Goal: Navigation & Orientation: Find specific page/section

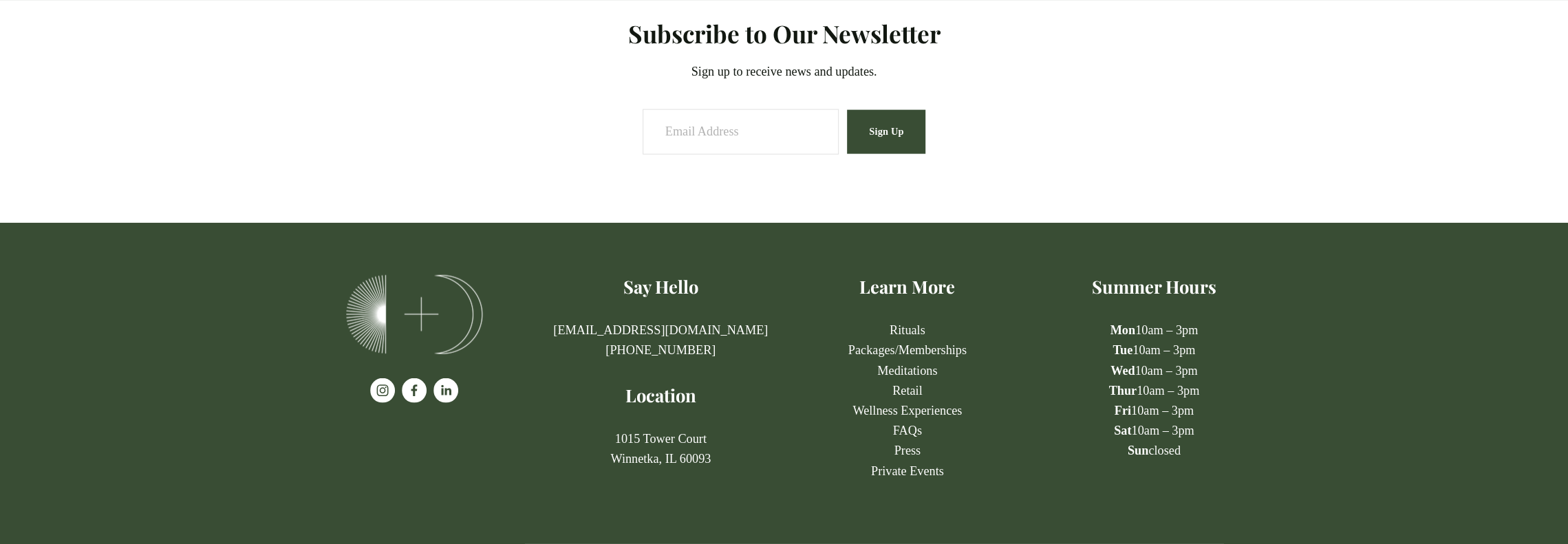
scroll to position [2810, 0]
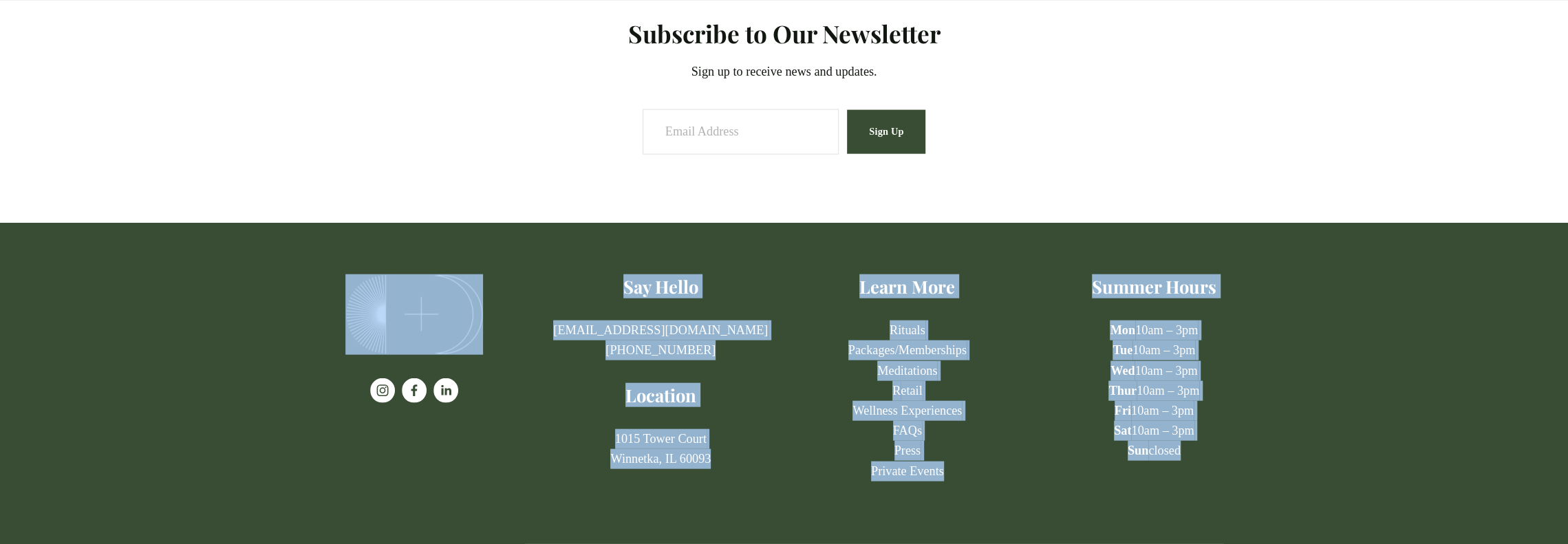
drag, startPoint x: 1568, startPoint y: 475, endPoint x: 1568, endPoint y: 463, distance: 12.0
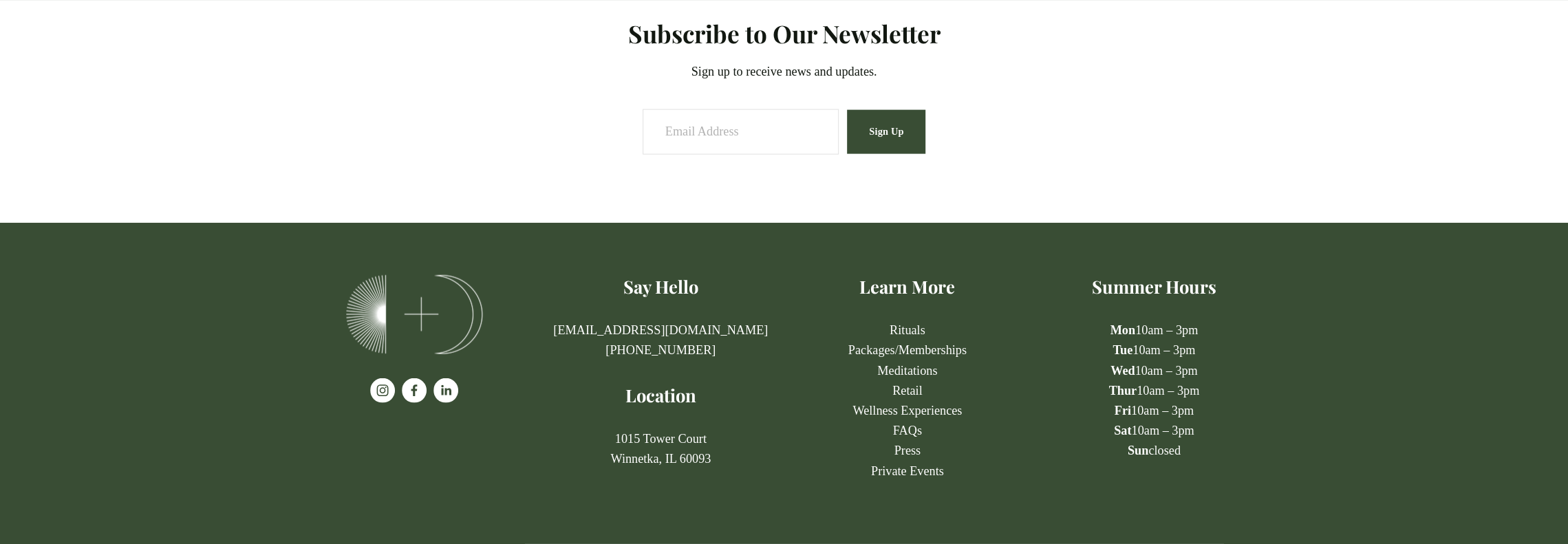
drag, startPoint x: 1465, startPoint y: 474, endPoint x: 1464, endPoint y: 453, distance: 21.0
click at [1466, 464] on div at bounding box center [784, 384] width 1568 height 321
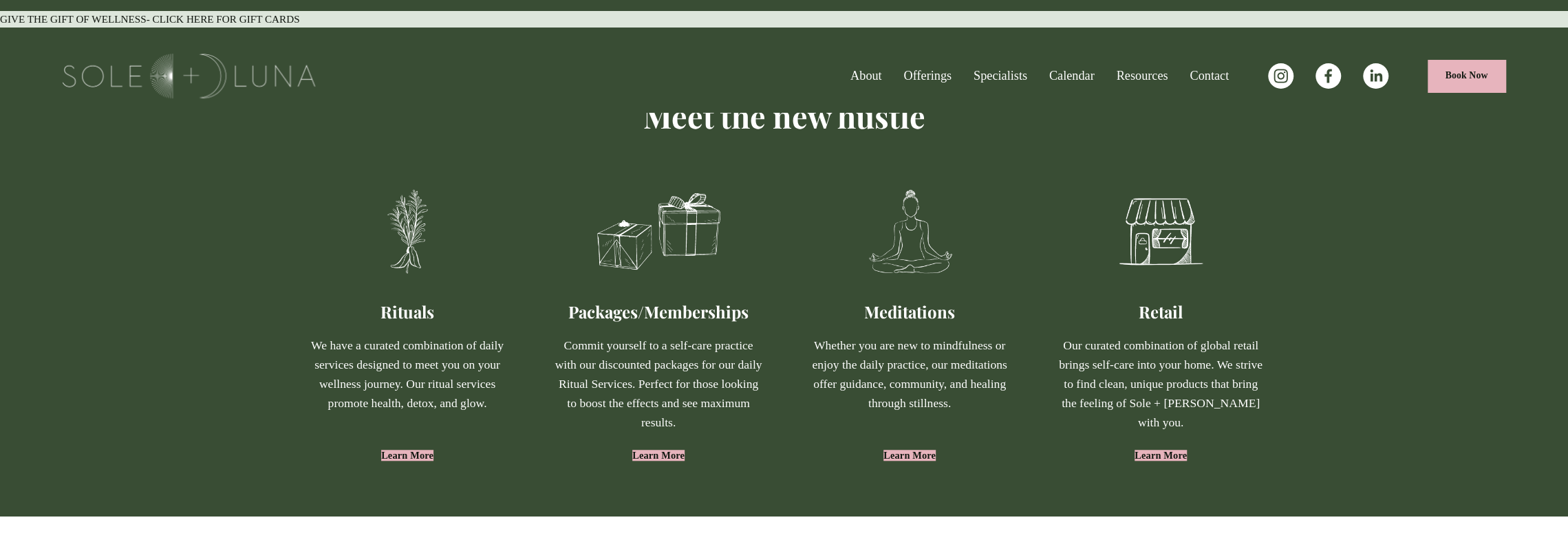
scroll to position [0, 0]
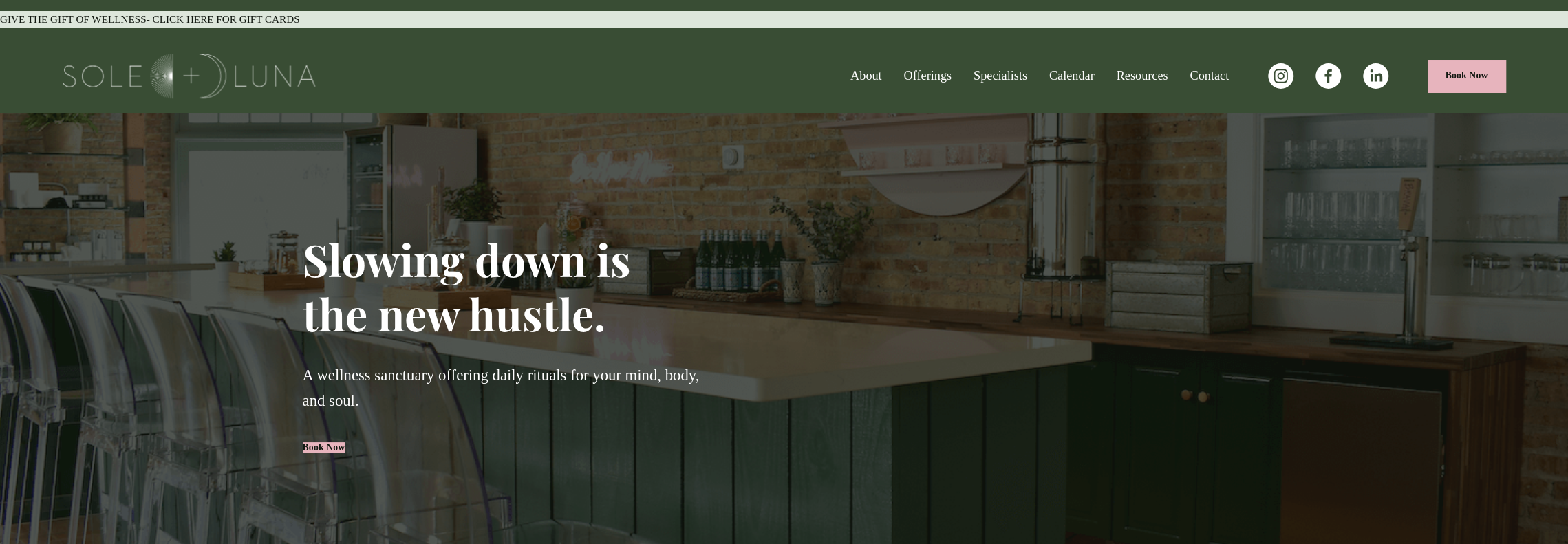
click at [904, 66] on span "Offerings" at bounding box center [928, 76] width 49 height 20
click at [0, 0] on span "Wellness Experiences" at bounding box center [0, 0] width 0 height 0
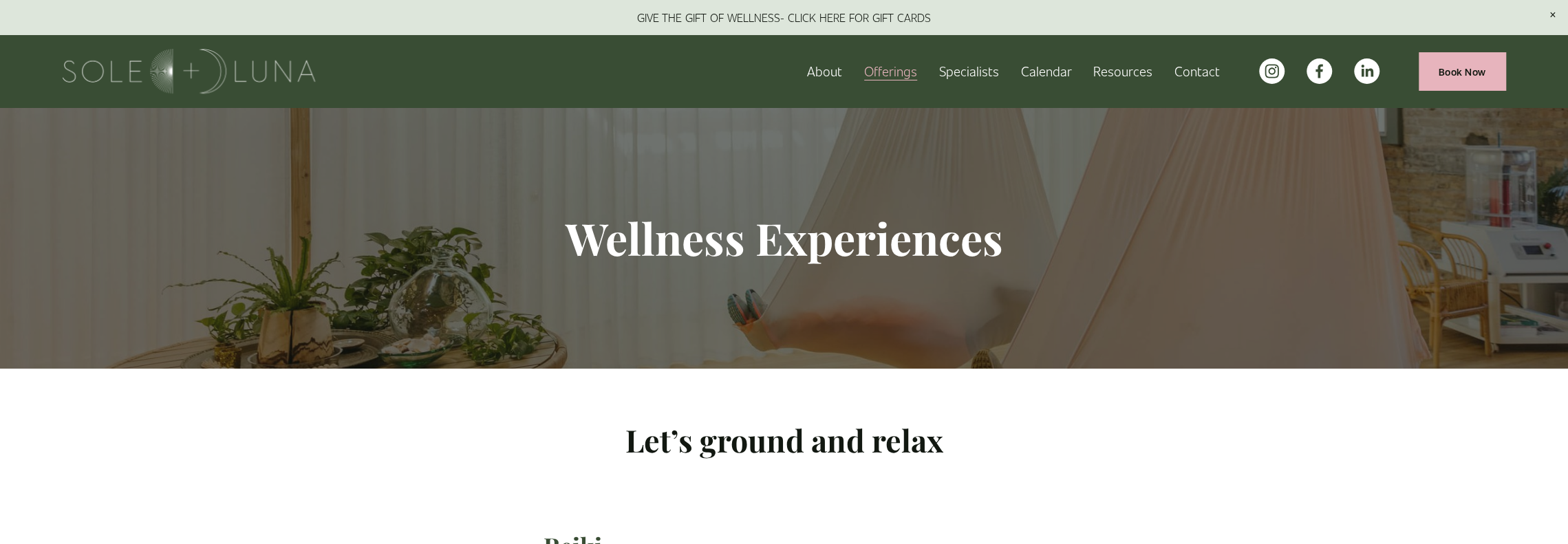
click at [892, 67] on span "Offerings" at bounding box center [891, 71] width 53 height 21
click at [0, 0] on span "Rituals" at bounding box center [0, 0] width 0 height 0
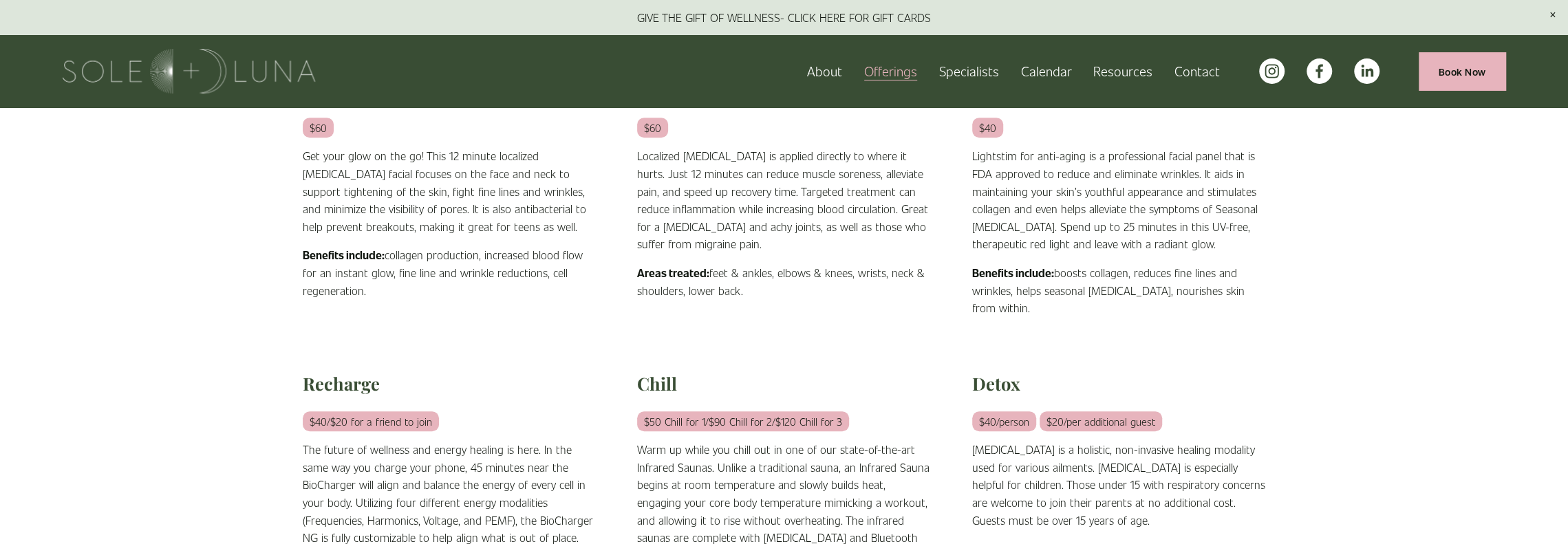
scroll to position [481, 0]
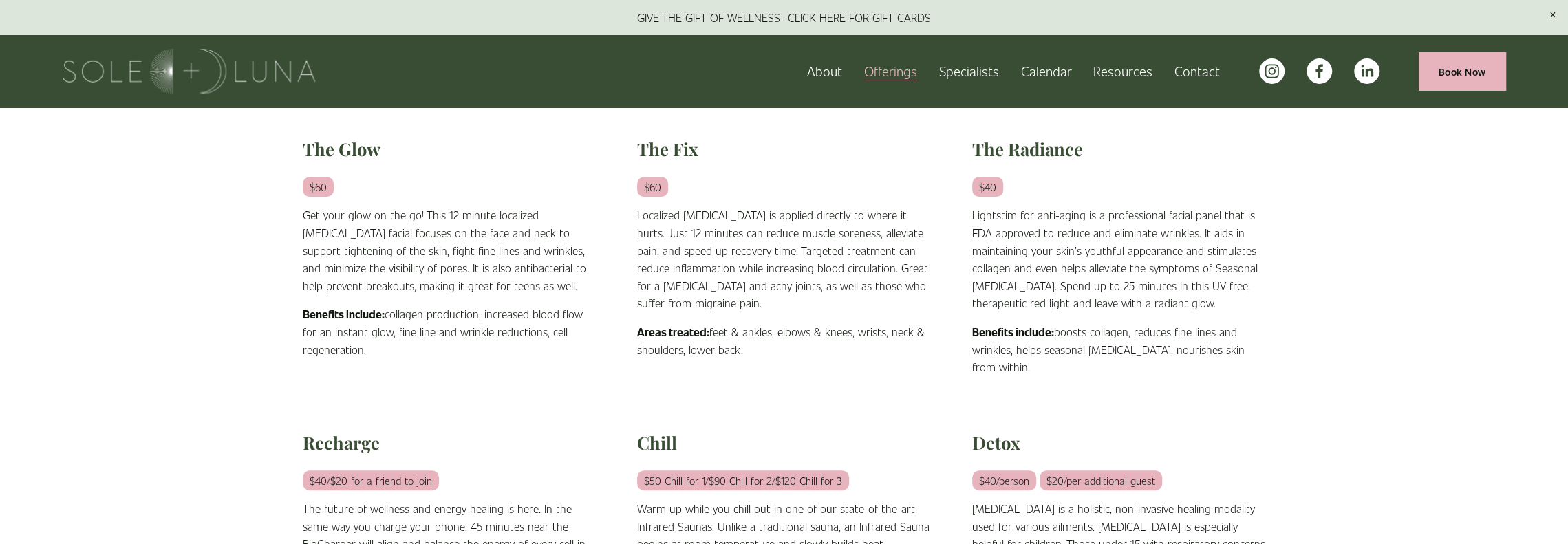
click at [0, 0] on span "Packages/Memberships" at bounding box center [0, 0] width 0 height 0
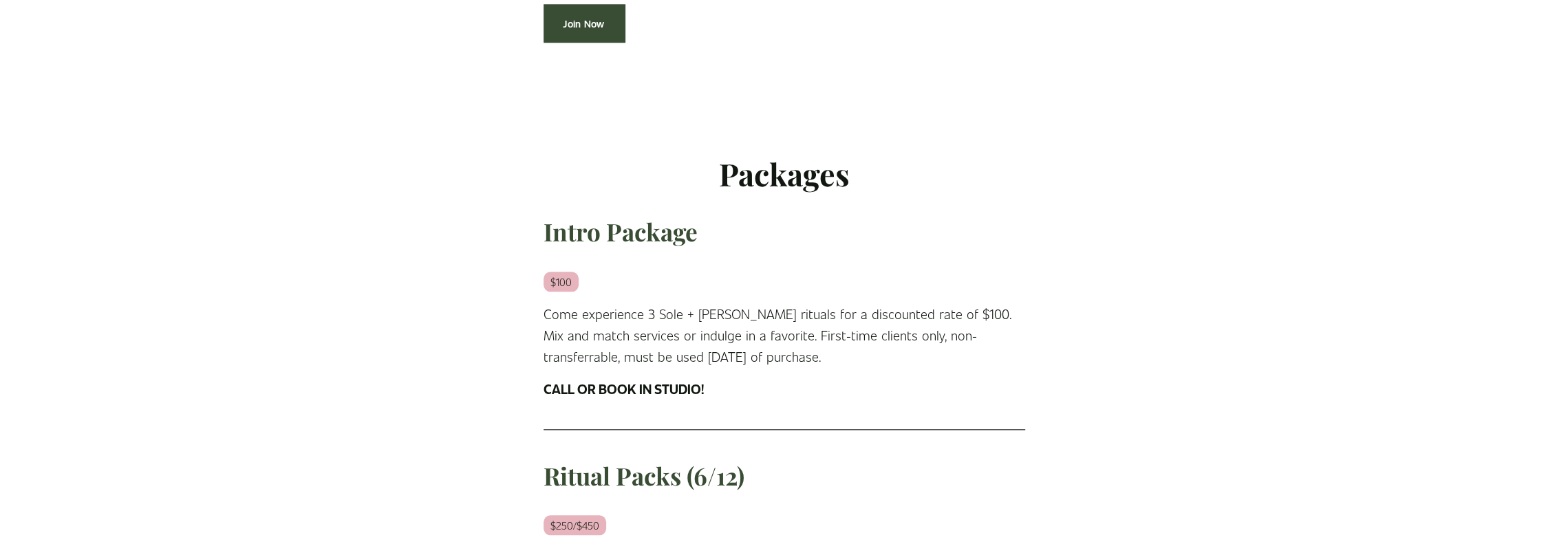
scroll to position [1169, 0]
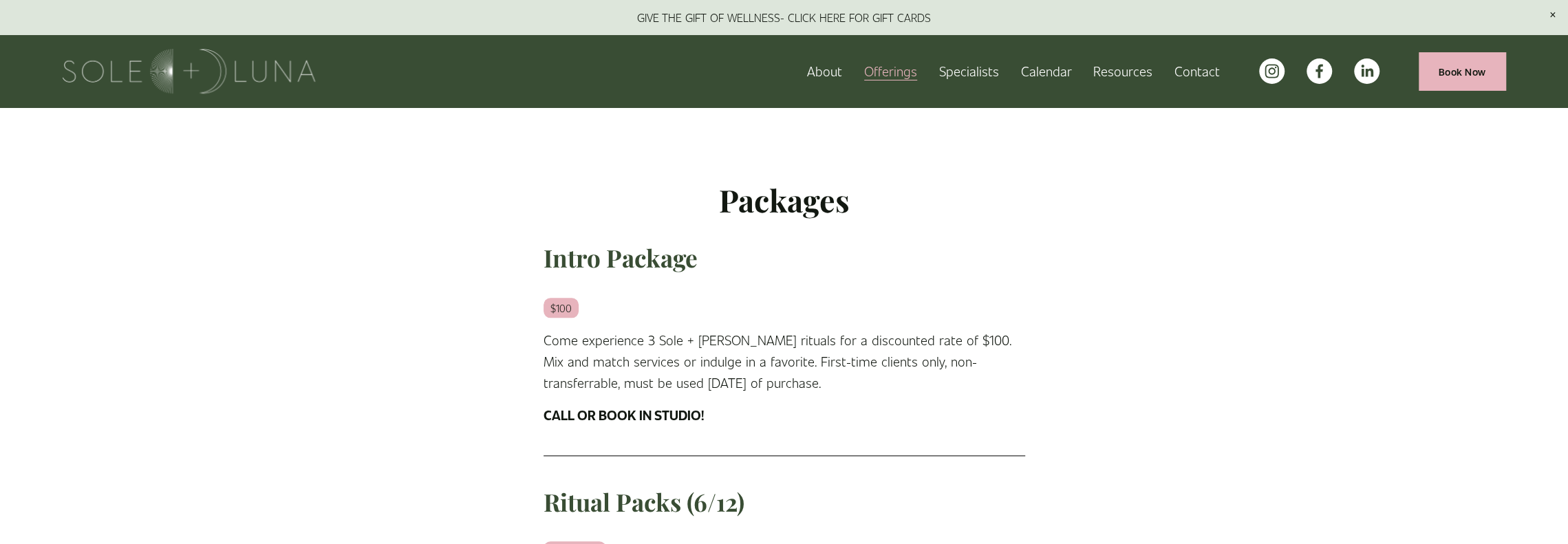
click at [0, 0] on span "Rituals" at bounding box center [0, 0] width 0 height 0
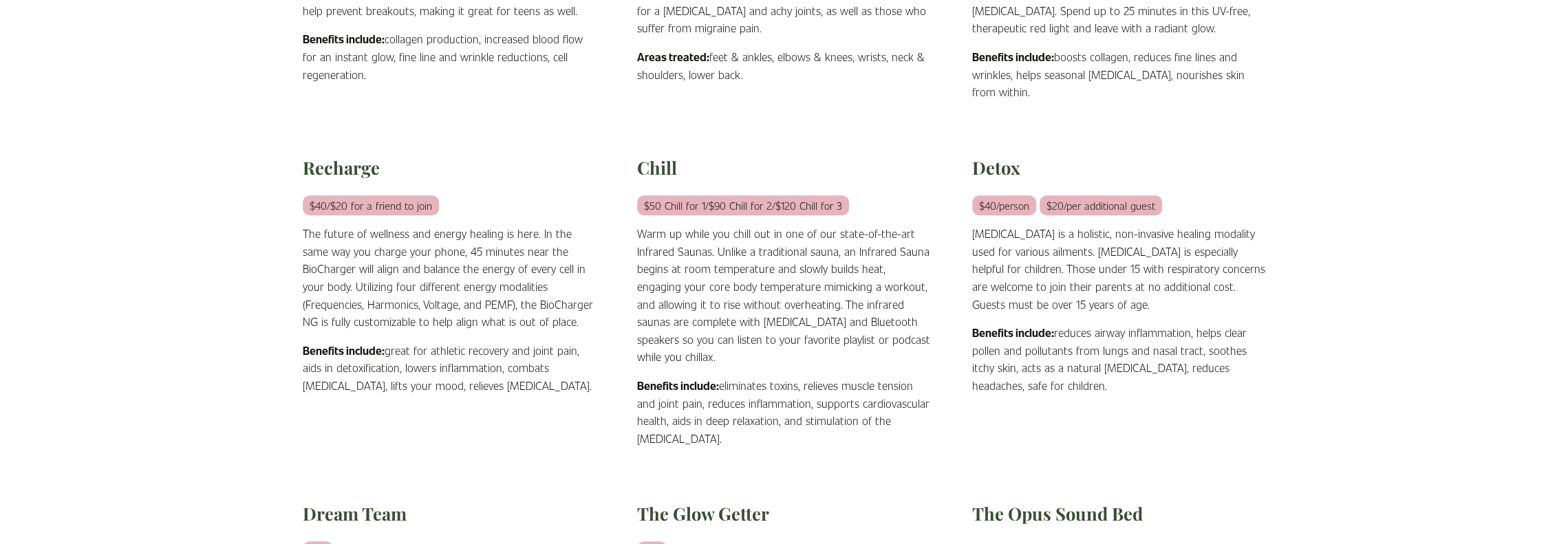
scroll to position [963, 0]
